Goal: Information Seeking & Learning: Learn about a topic

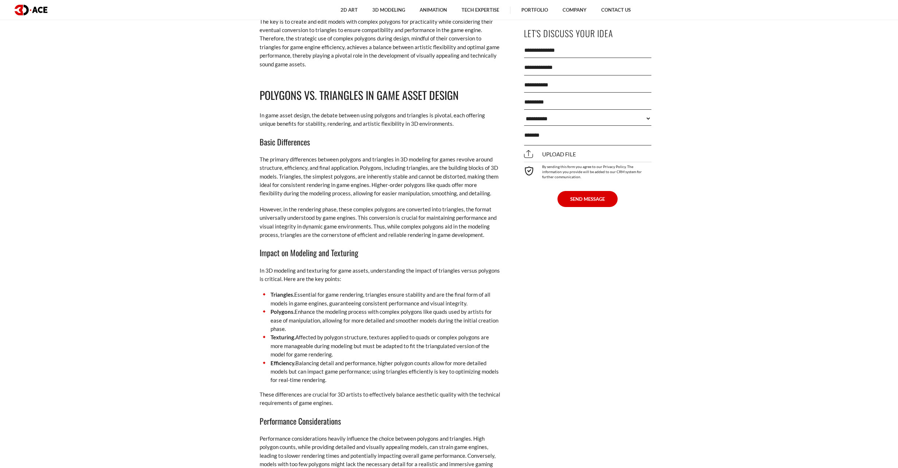
scroll to position [1094, 0]
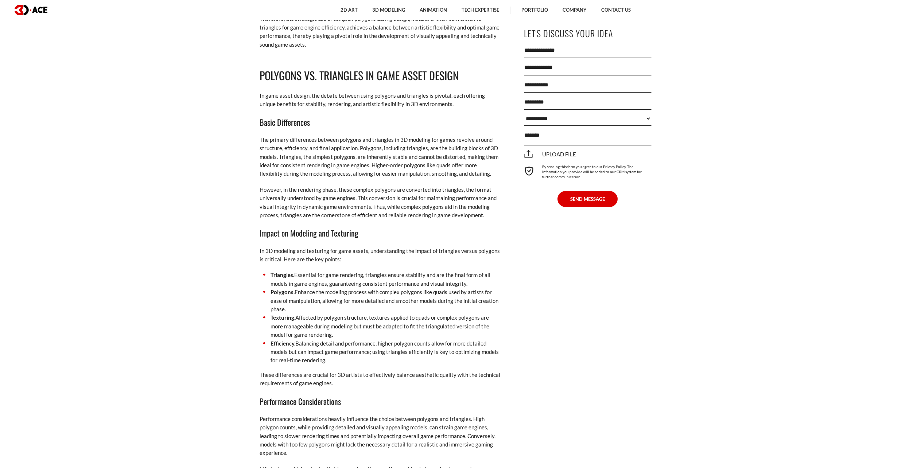
click at [294, 292] on li "Polygons. Enhance the modeling process with complex polygons like quads used by…" at bounding box center [380, 301] width 241 height 26
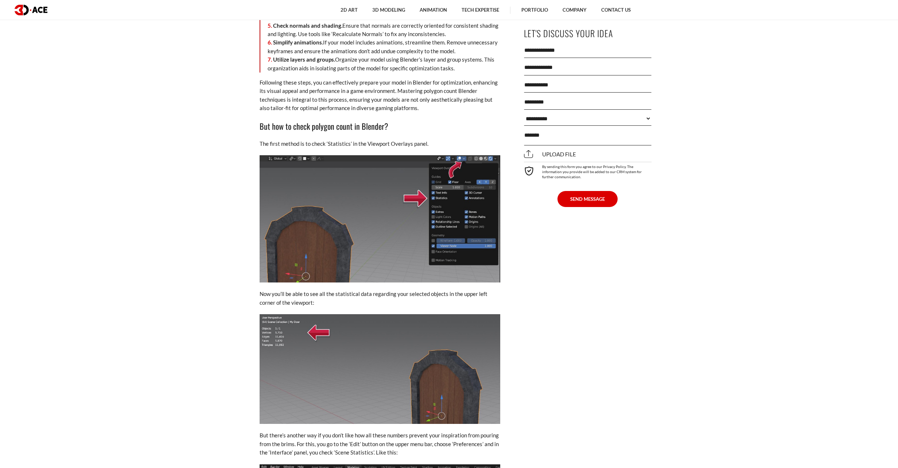
scroll to position [1860, 0]
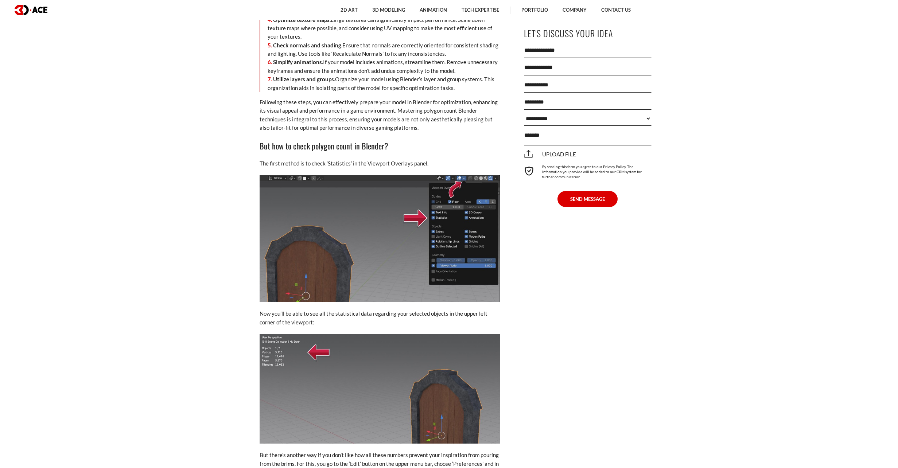
scroll to position [1896, 0]
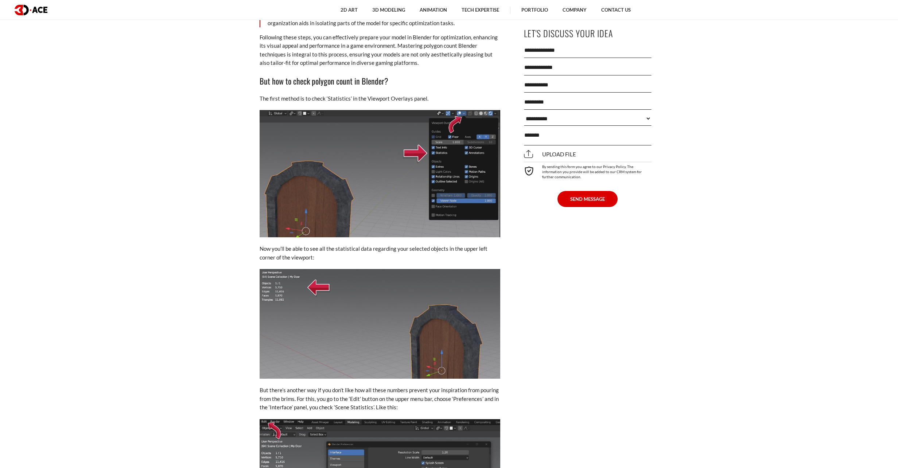
click at [365, 98] on p "The first method is to check ‘Statistics’ in the Viewport Overlays panel." at bounding box center [380, 98] width 241 height 8
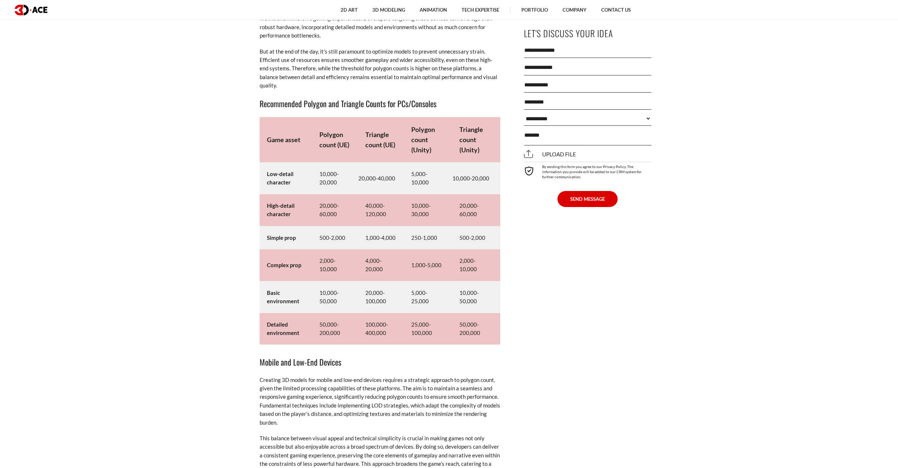
scroll to position [3610, 0]
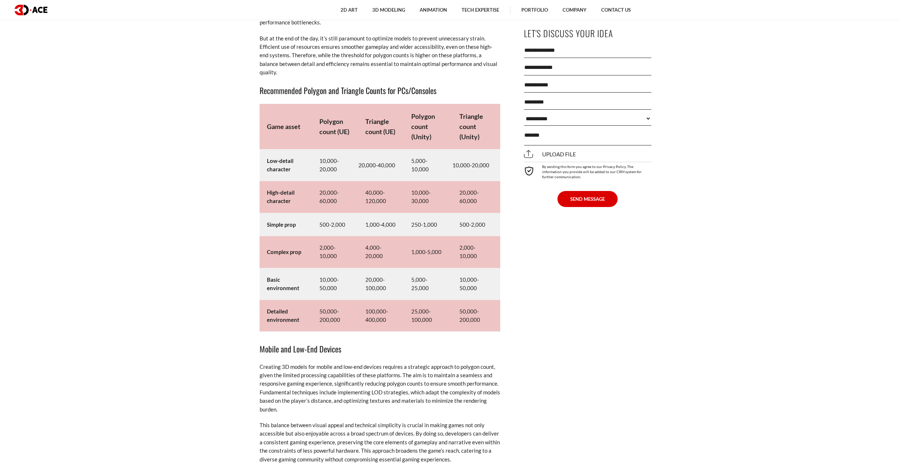
drag, startPoint x: 379, startPoint y: 91, endPoint x: 424, endPoint y: 88, distance: 44.9
click at [424, 88] on h3 "Recommended Polygon and Triangle Counts for PCs/Consoles" at bounding box center [380, 90] width 241 height 12
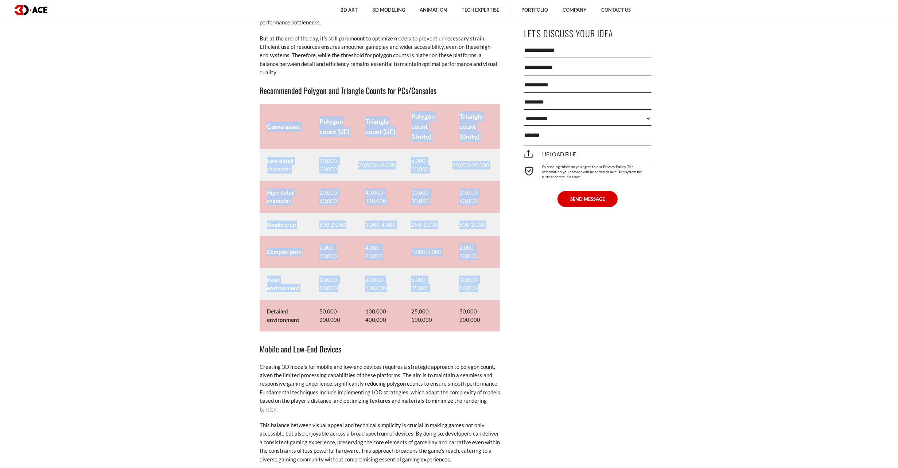
drag, startPoint x: 267, startPoint y: 313, endPoint x: 503, endPoint y: 310, distance: 236.7
drag, startPoint x: 265, startPoint y: 277, endPoint x: 504, endPoint y: 284, distance: 238.9
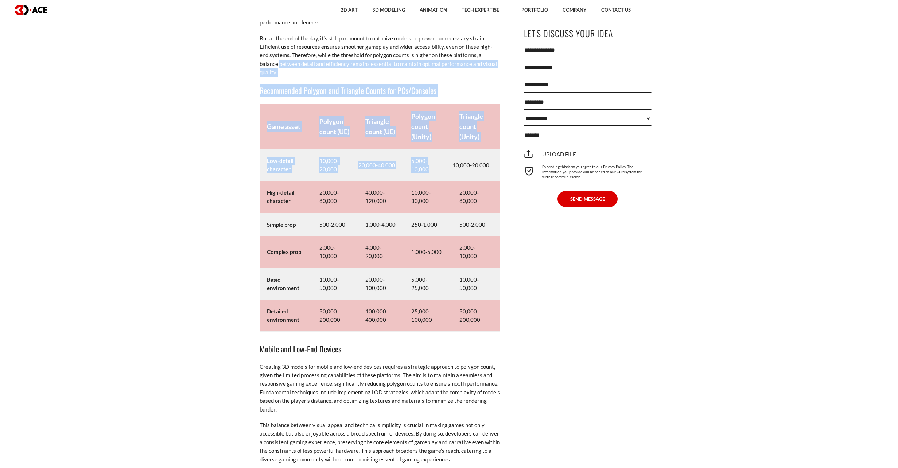
drag, startPoint x: 257, startPoint y: 77, endPoint x: 451, endPoint y: 179, distance: 220.0
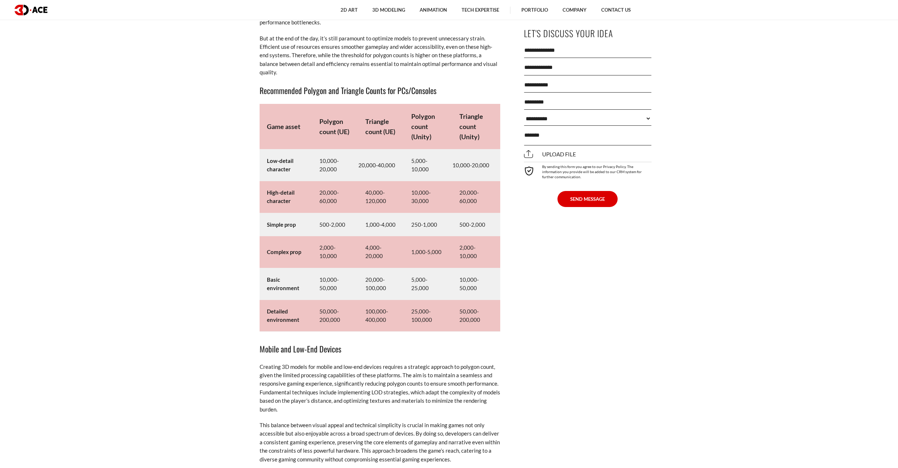
click at [482, 163] on td "10,000-20,000" at bounding box center [476, 165] width 48 height 32
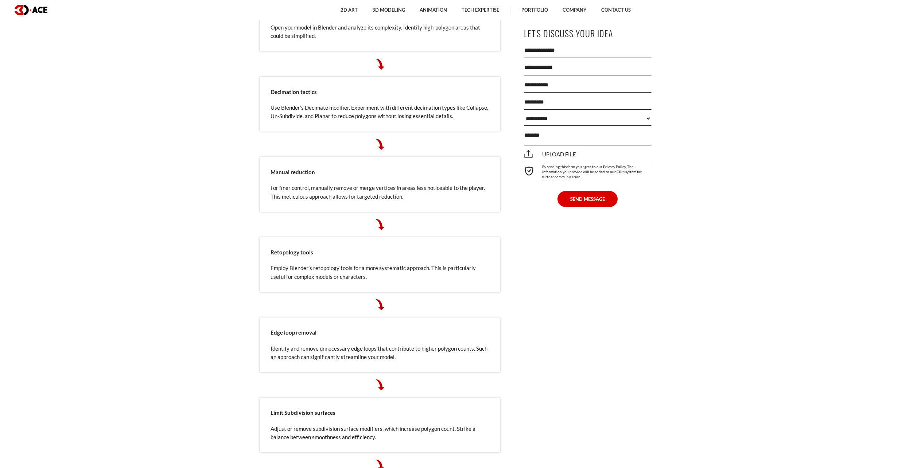
scroll to position [2698, 0]
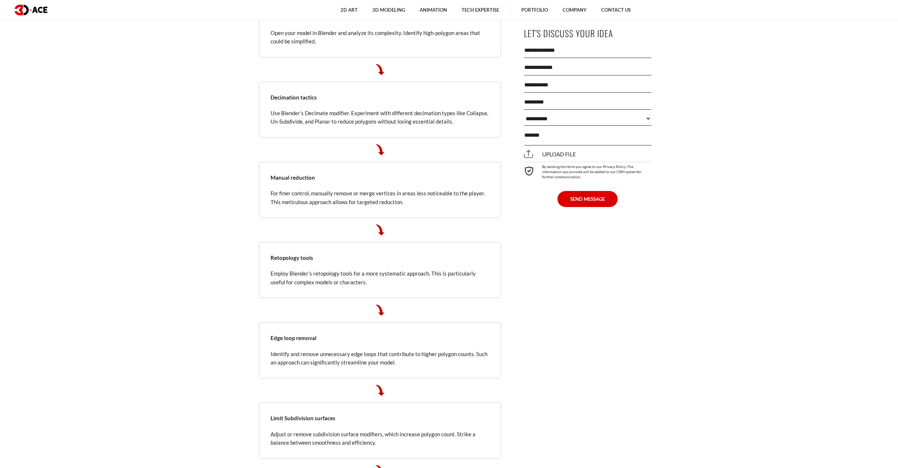
drag, startPoint x: 203, startPoint y: 0, endPoint x: 85, endPoint y: 107, distance: 158.8
click at [116, 165] on section "[DATE] Polygon count is crucial in 3D modeling services , especially when creat…" at bounding box center [449, 153] width 898 height 4766
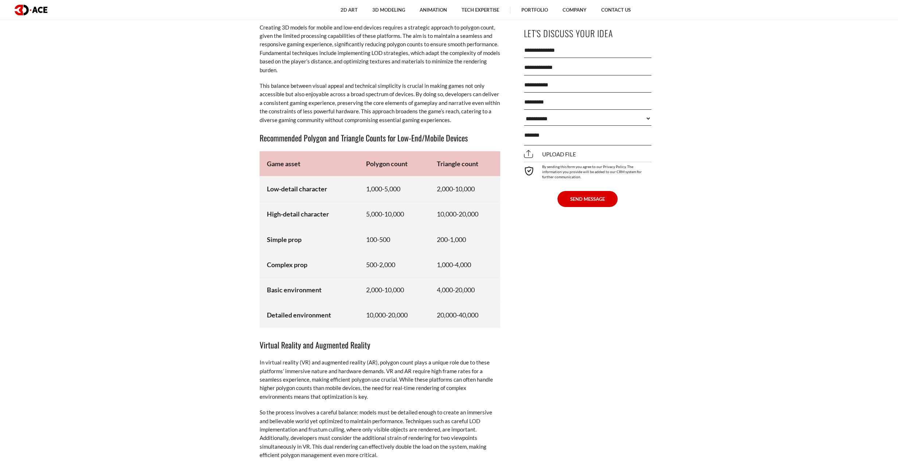
scroll to position [3850, 0]
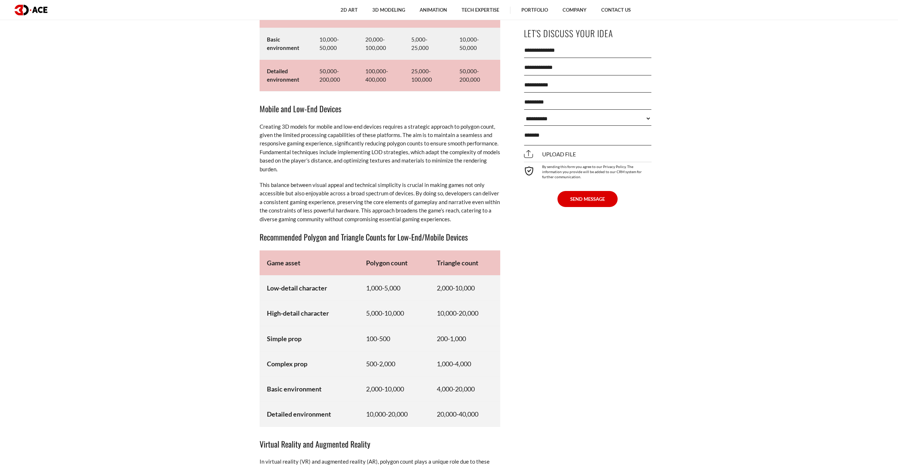
click at [179, 2] on ul "2D Art 2D Character Design 2D Environment Art 2D Concept Art Slot Art UI/UX Des…" at bounding box center [486, 10] width 796 height 20
drag, startPoint x: 179, startPoint y: 0, endPoint x: 656, endPoint y: 132, distance: 494.9
drag, startPoint x: 260, startPoint y: 0, endPoint x: 186, endPoint y: 82, distance: 111.0
